Goal: Task Accomplishment & Management: Use online tool/utility

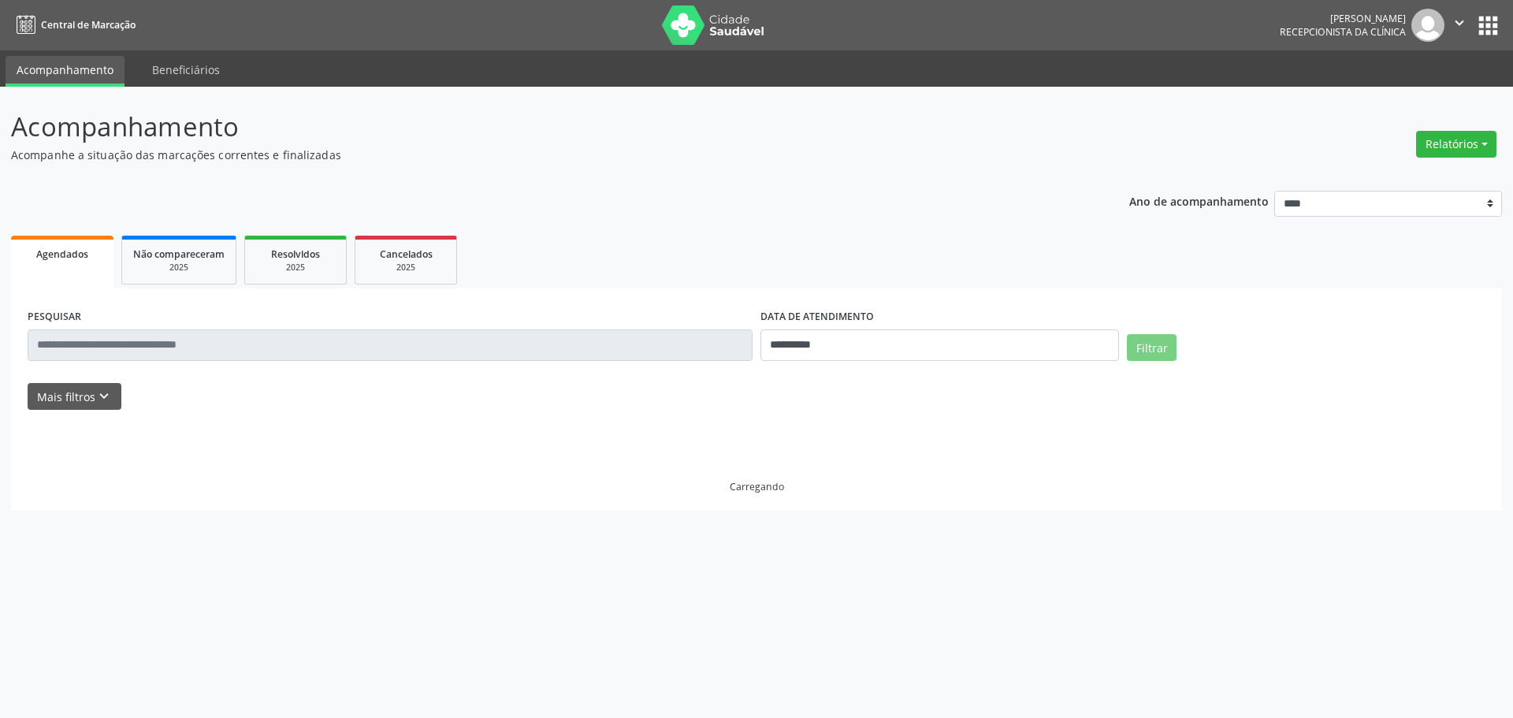
click at [1469, 147] on button "Relatórios" at bounding box center [1456, 144] width 80 height 27
click at [1392, 175] on link "Agendamentos" at bounding box center [1400, 178] width 169 height 22
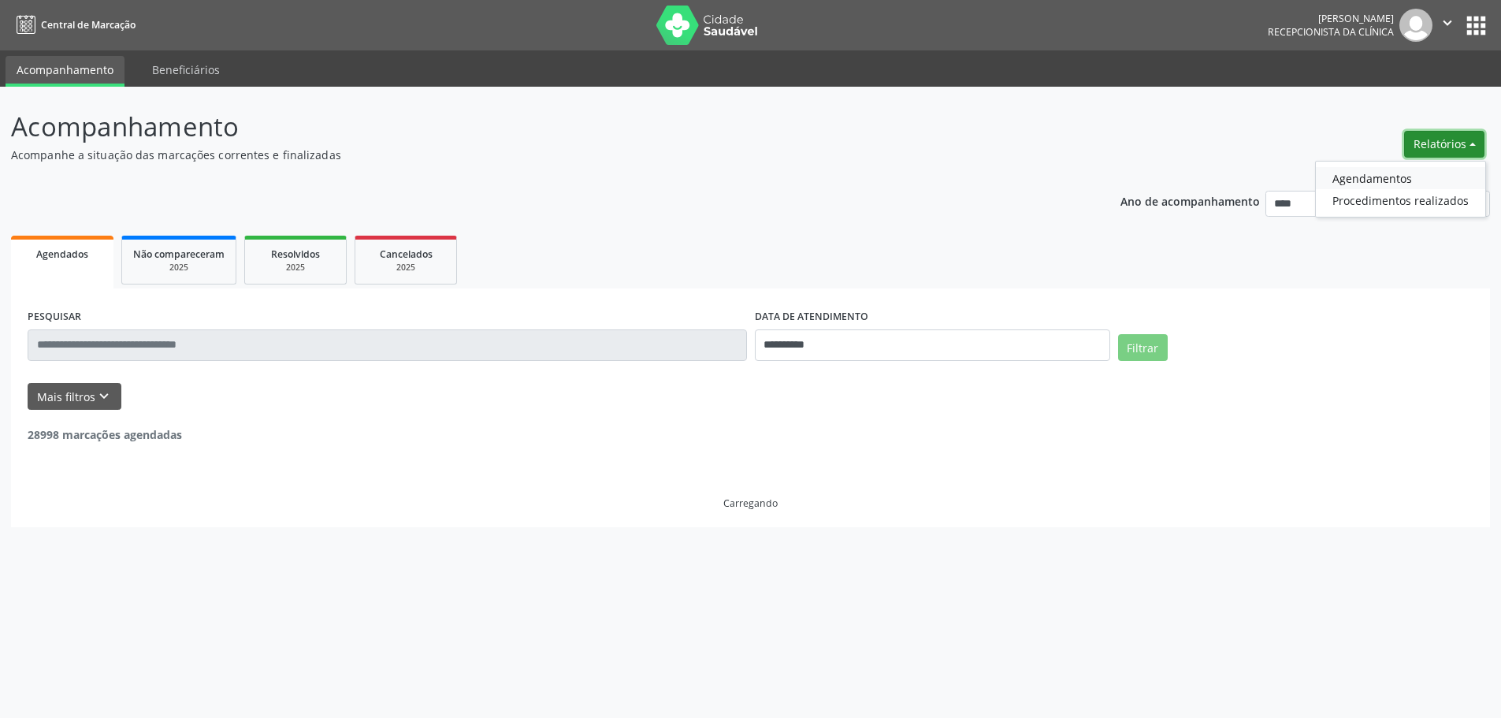
select select "*"
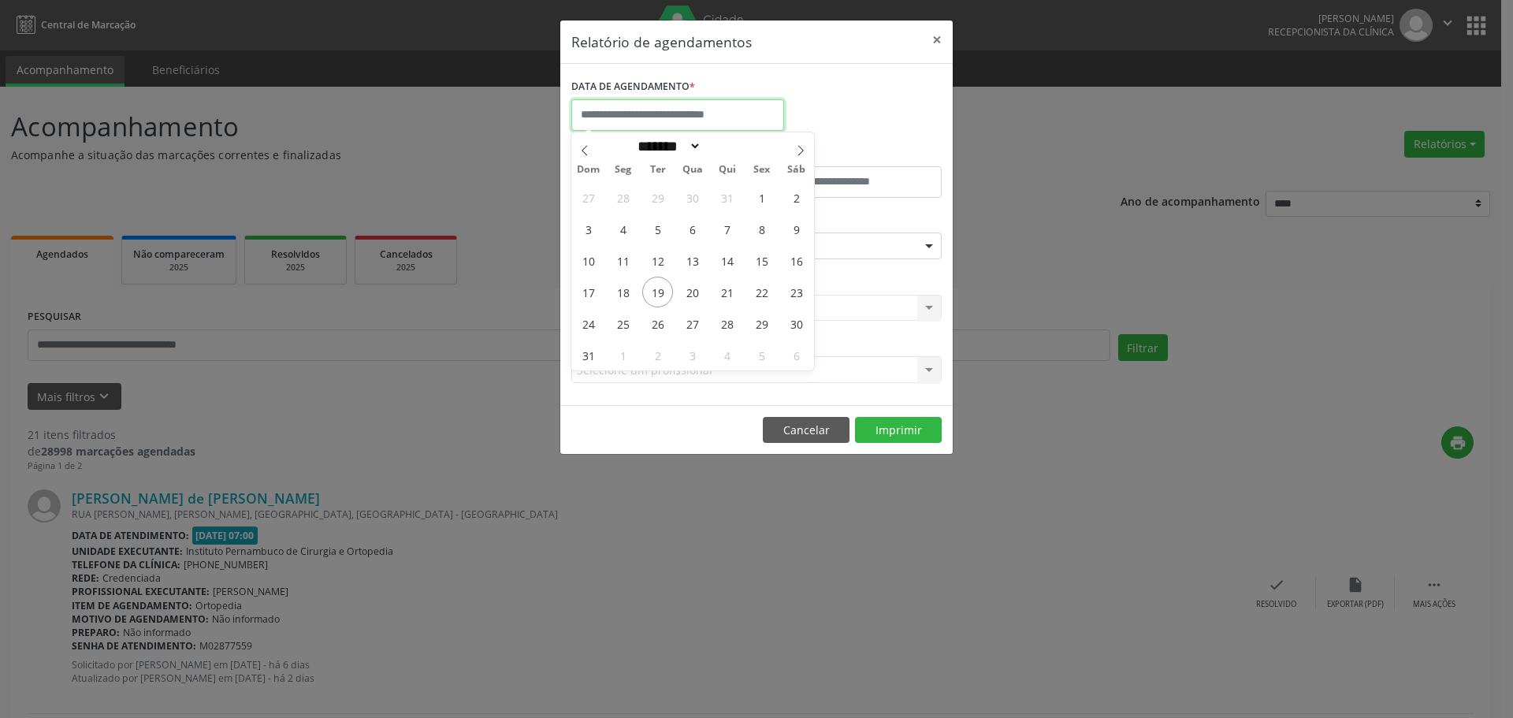
click at [703, 106] on input "text" at bounding box center [677, 115] width 213 height 32
click at [687, 294] on span "20" at bounding box center [692, 292] width 31 height 31
type input "**********"
click at [687, 294] on span "20" at bounding box center [692, 292] width 31 height 31
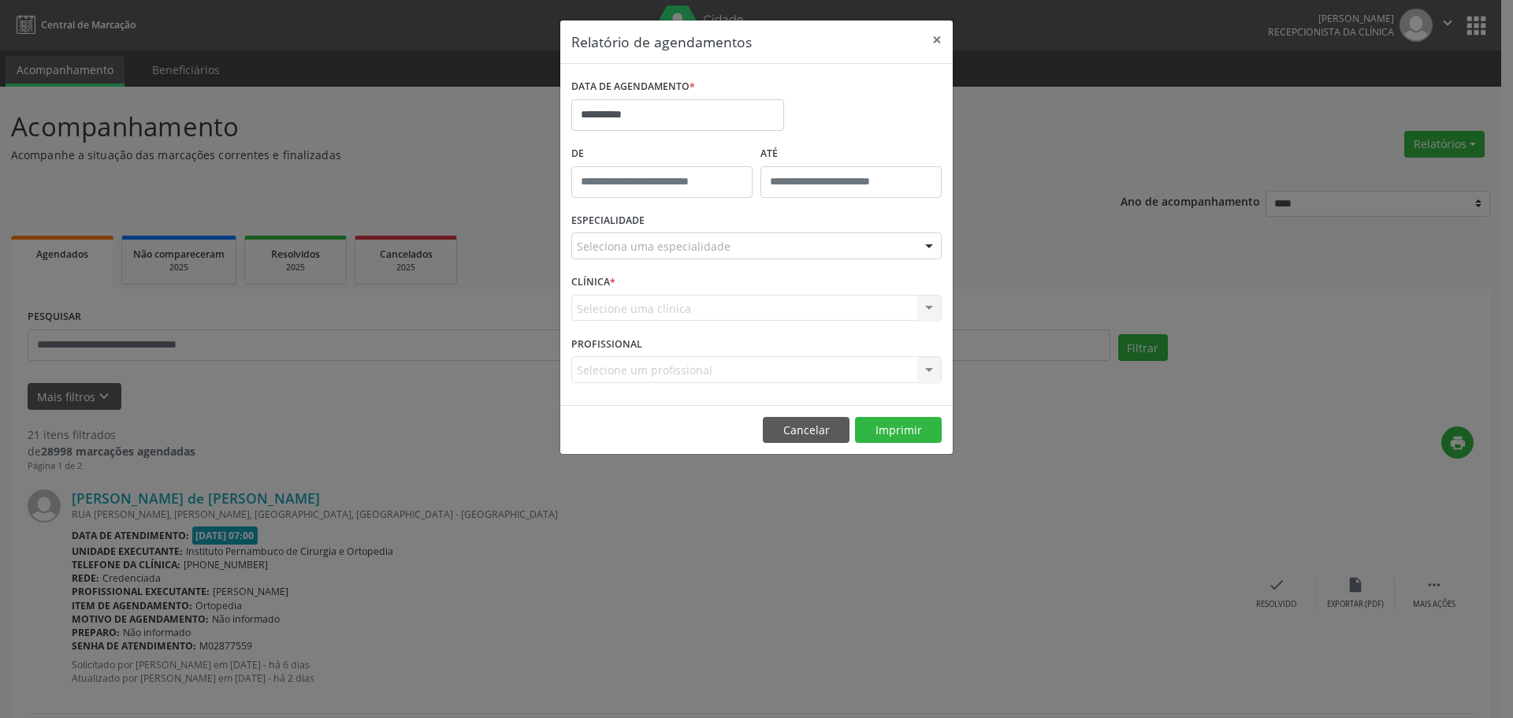
click at [708, 232] on div "ESPECIALIDADE Seleciona uma especialidade Todas as especialidades Alergologia A…" at bounding box center [756, 239] width 378 height 61
click at [712, 265] on div "ESPECIALIDADE Seleciona uma especialidade Todas as especialidades Alergologia A…" at bounding box center [756, 239] width 378 height 61
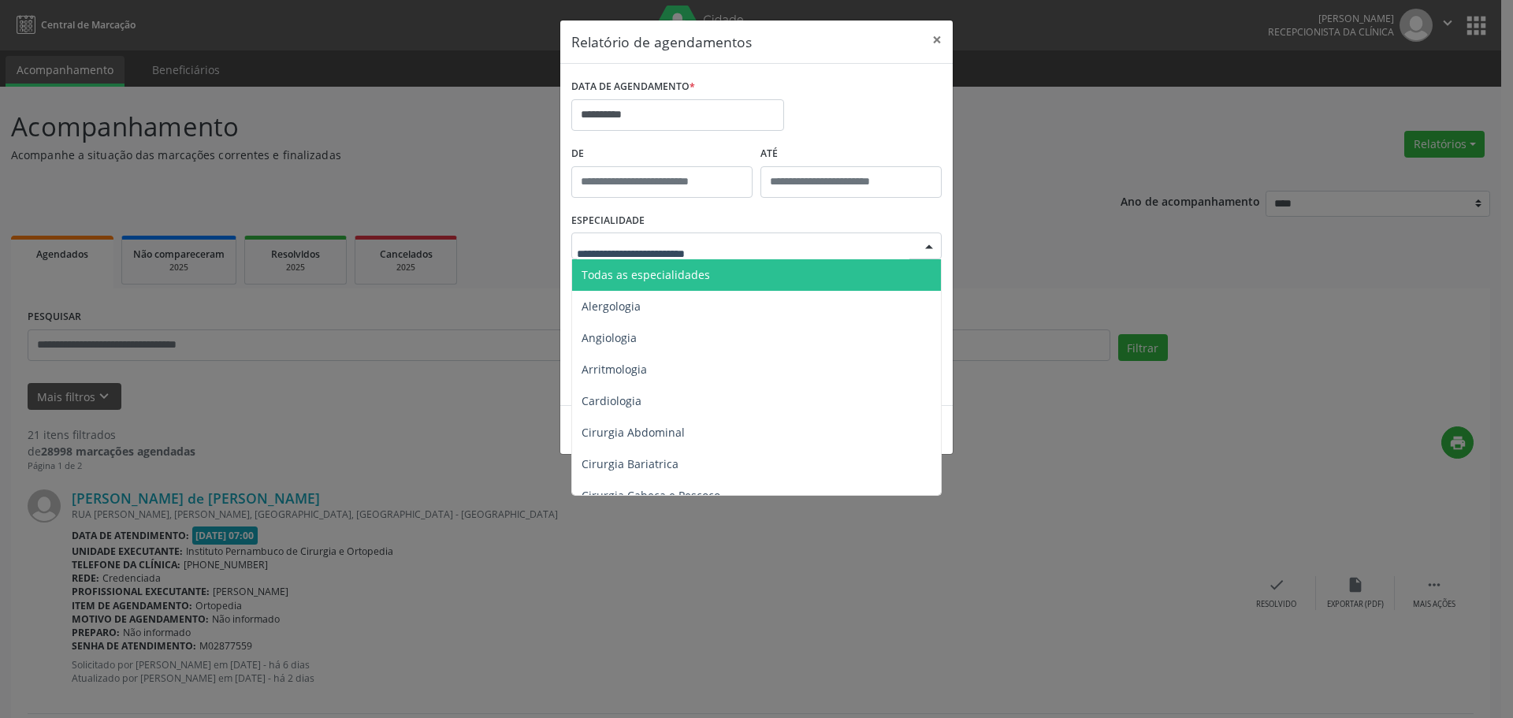
click at [723, 272] on span "Todas as especialidades" at bounding box center [757, 275] width 371 height 32
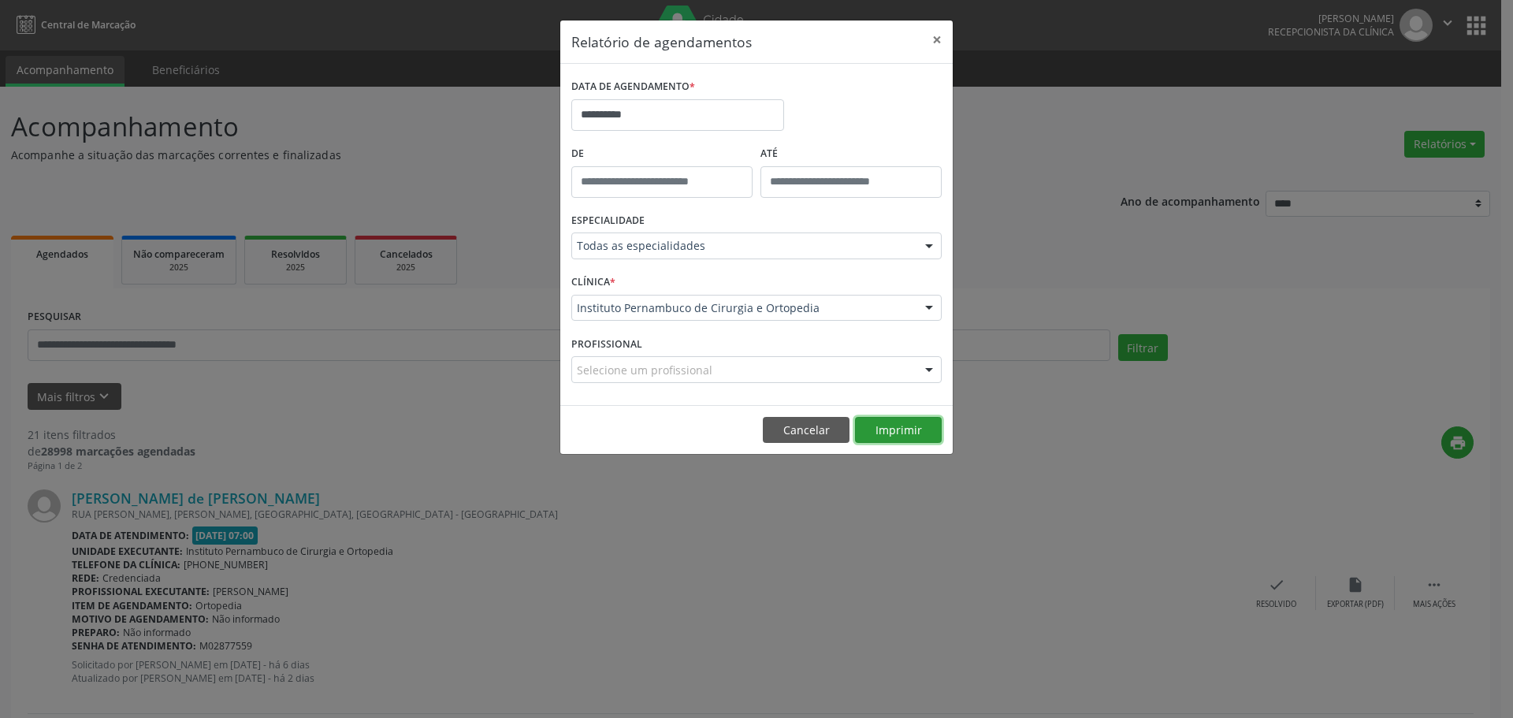
click at [870, 426] on button "Imprimir" at bounding box center [898, 430] width 87 height 27
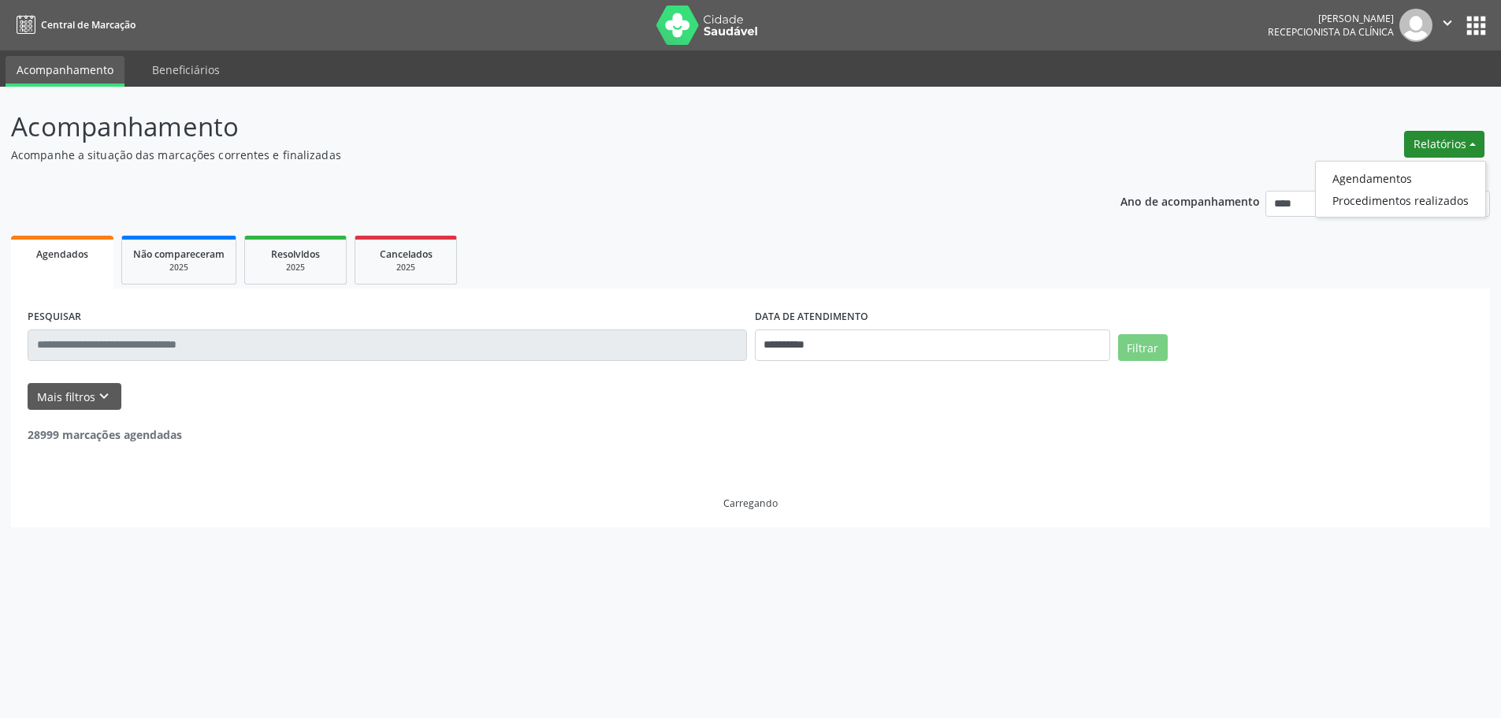
drag, startPoint x: 0, startPoint y: 0, endPoint x: 1426, endPoint y: 166, distance: 1436.0
click at [1426, 166] on ul "Agendamentos Procedimentos realizados" at bounding box center [1400, 189] width 171 height 57
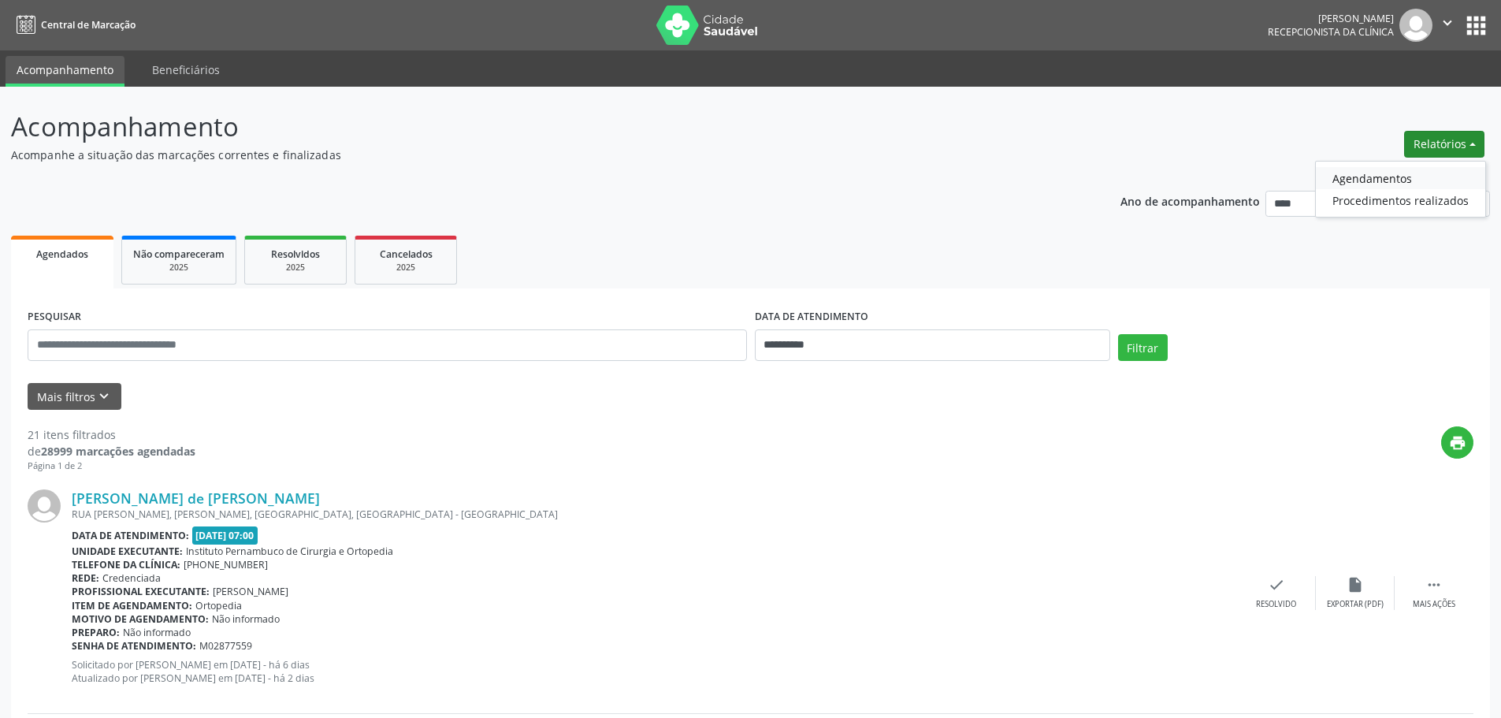
click at [1411, 174] on link "Agendamentos" at bounding box center [1400, 178] width 169 height 22
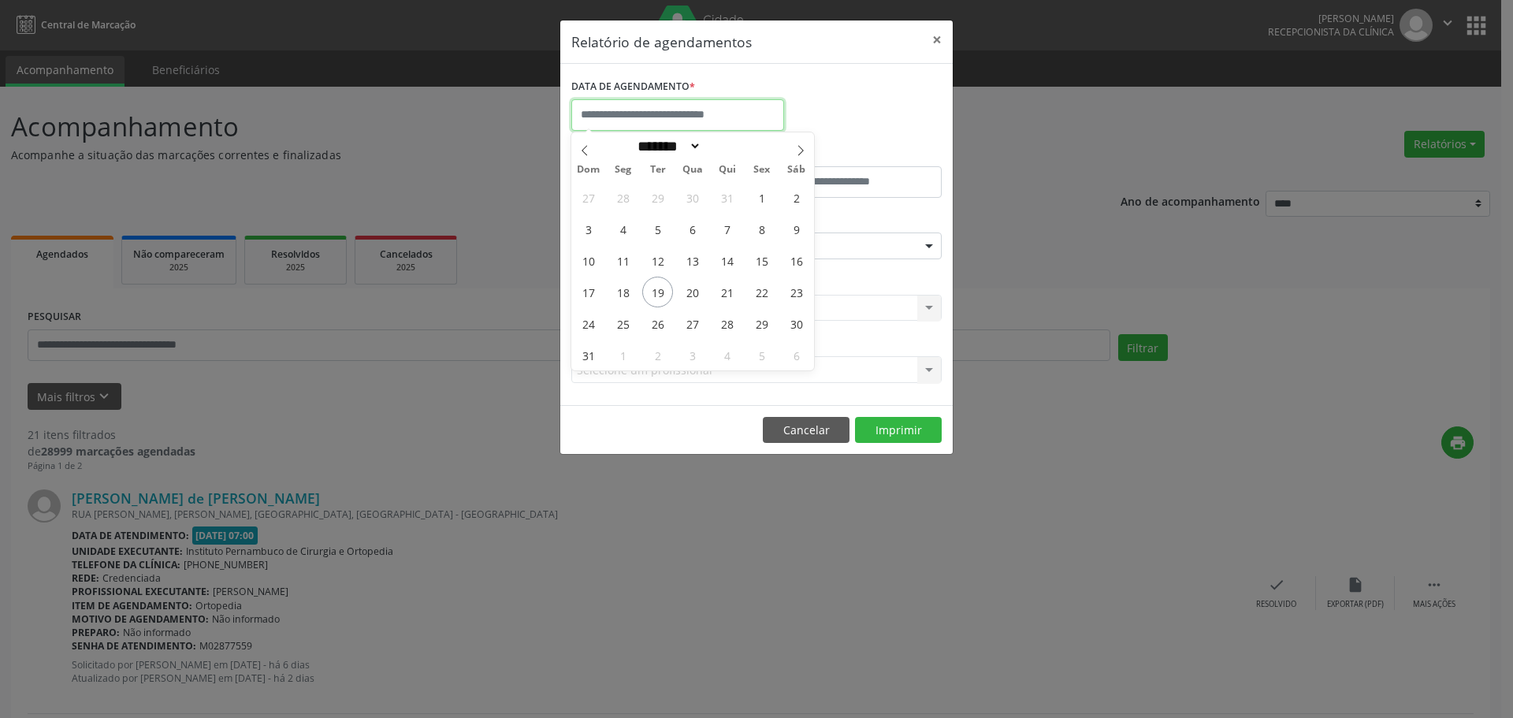
click at [682, 102] on input "text" at bounding box center [677, 115] width 213 height 32
click at [725, 296] on span "21" at bounding box center [727, 292] width 31 height 31
type input "**********"
click at [725, 296] on span "21" at bounding box center [727, 292] width 31 height 31
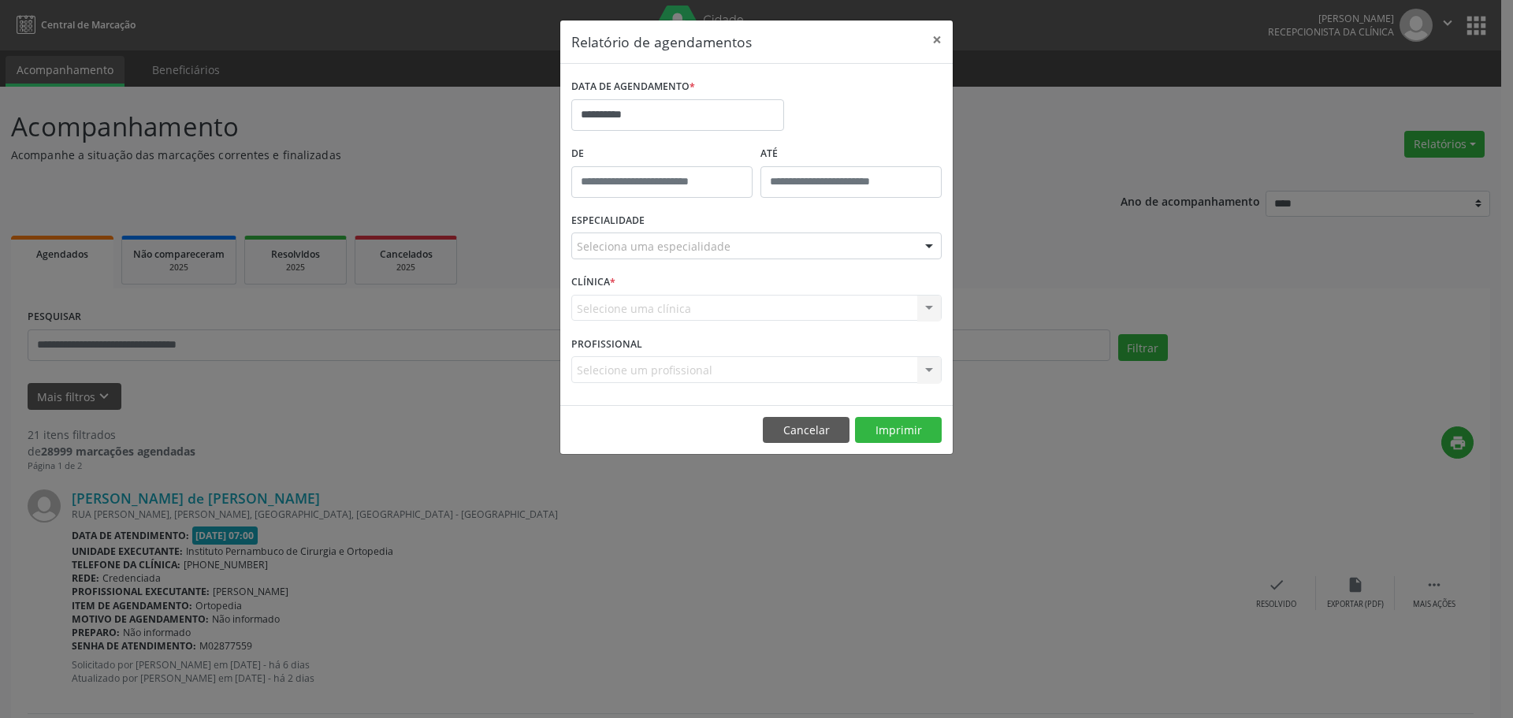
click at [774, 236] on div "Seleciona uma especialidade" at bounding box center [756, 245] width 370 height 27
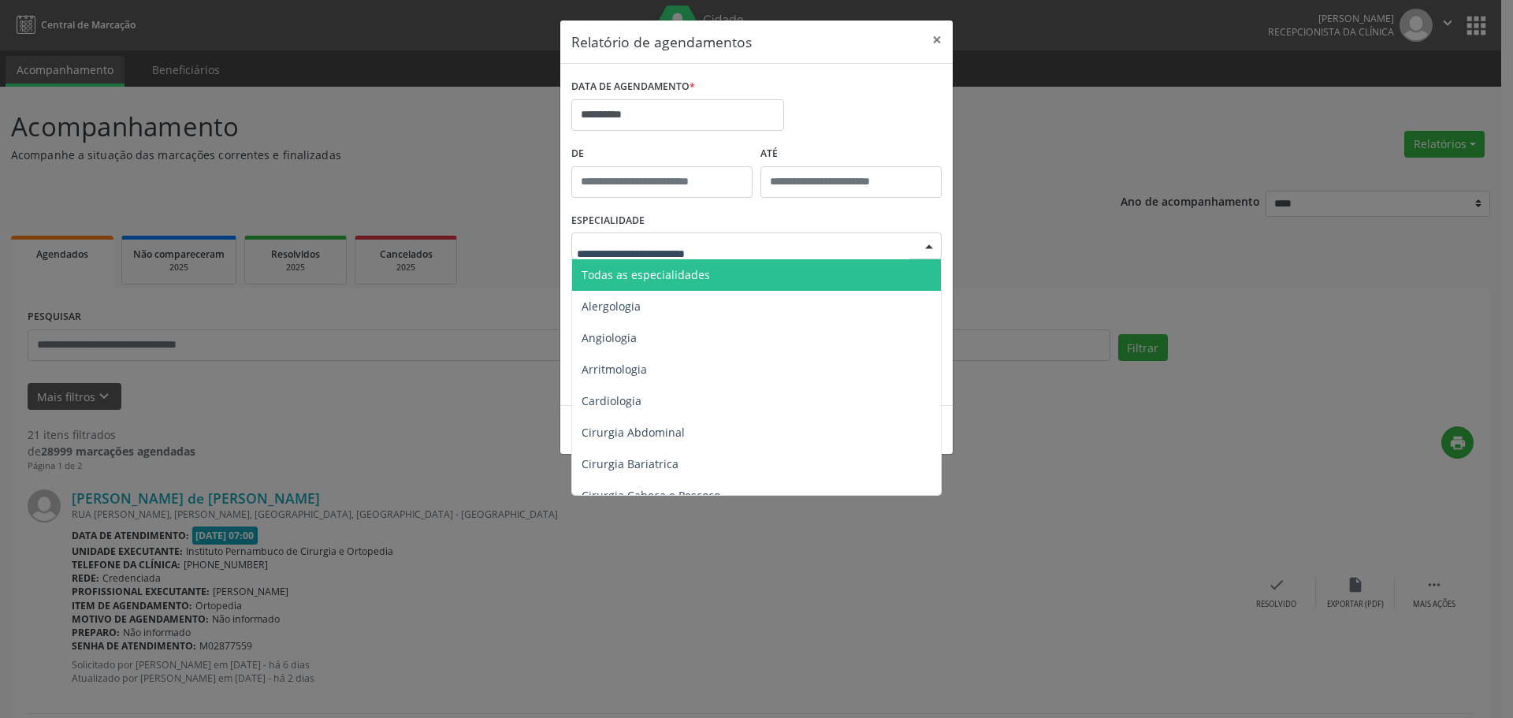
click at [748, 277] on span "Todas as especialidades" at bounding box center [757, 275] width 371 height 32
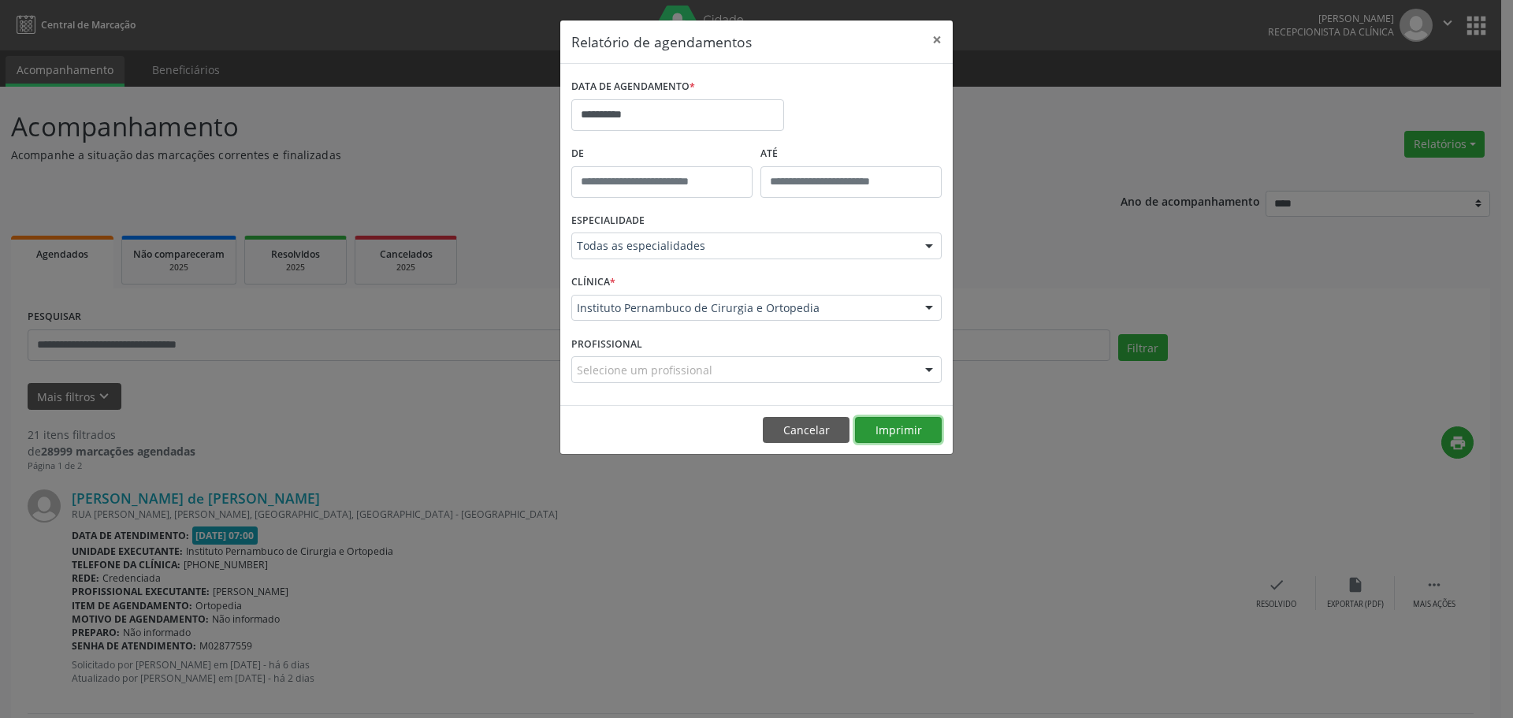
click at [898, 437] on button "Imprimir" at bounding box center [898, 430] width 87 height 27
